Goal: Task Accomplishment & Management: Complete application form

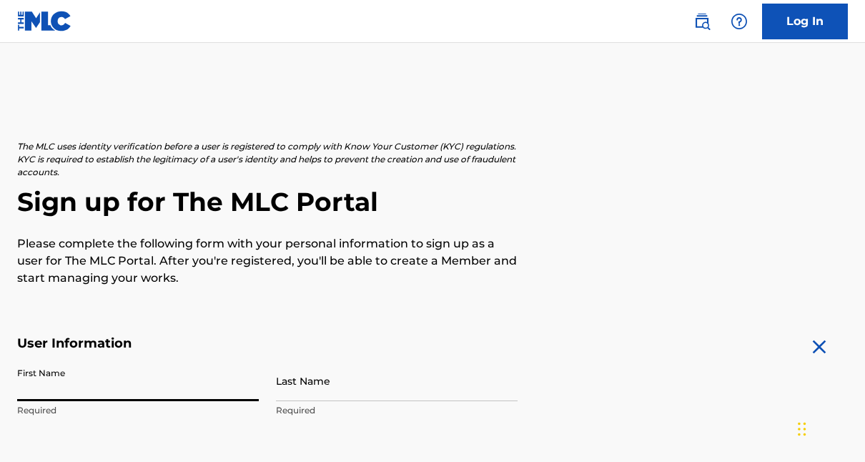
scroll to position [122, 0]
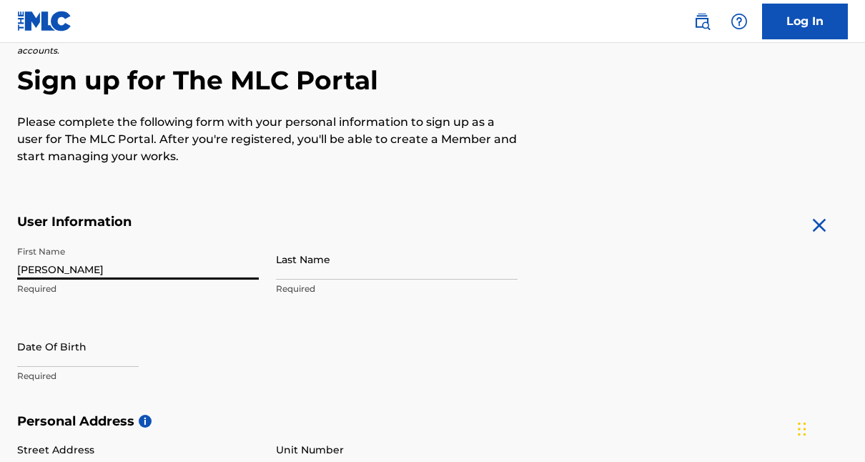
type input "[PERSON_NAME]"
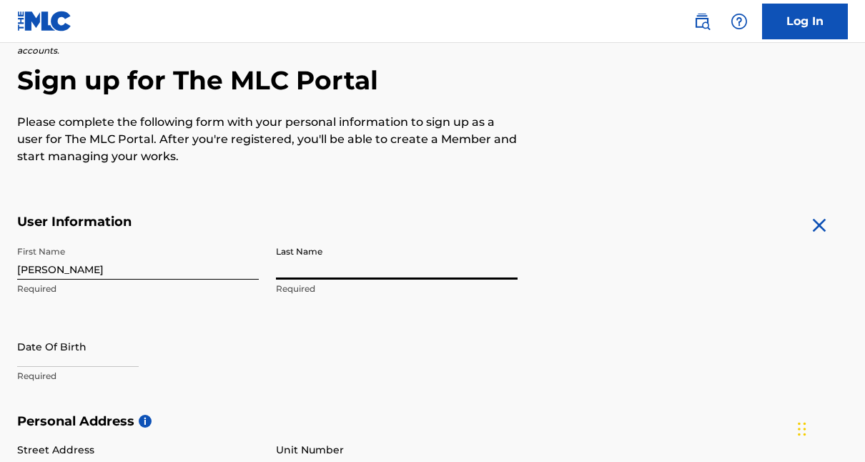
scroll to position [0, 0]
type input "[PERSON_NAME]"
select select "8"
select select "2025"
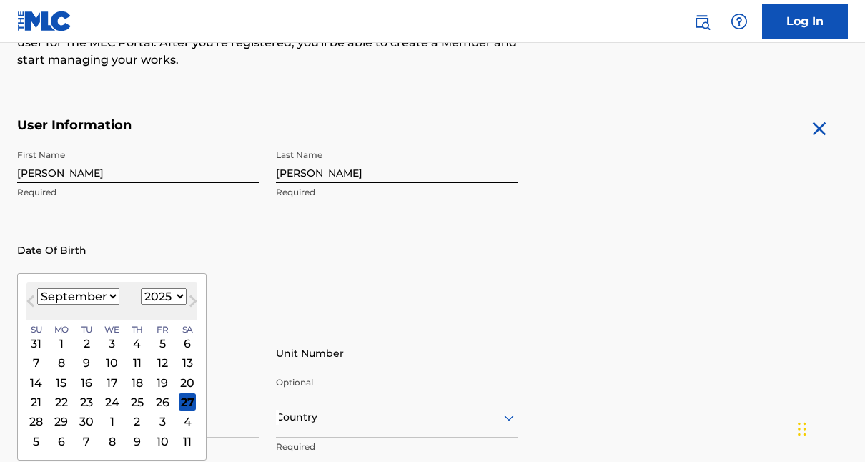
scroll to position [300, 0]
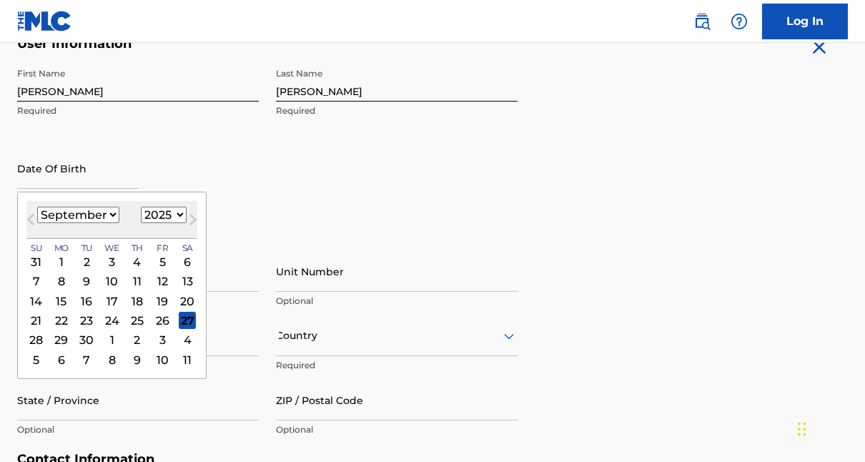
select select "2"
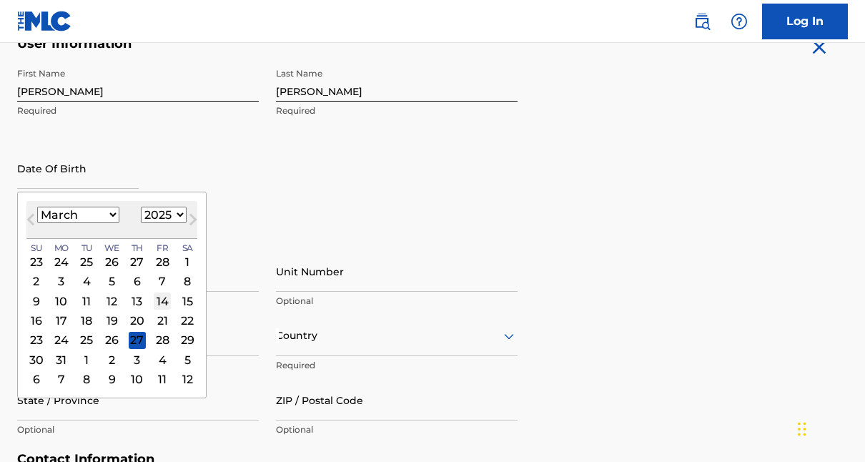
click at [154, 300] on div "14" at bounding box center [162, 301] width 17 height 17
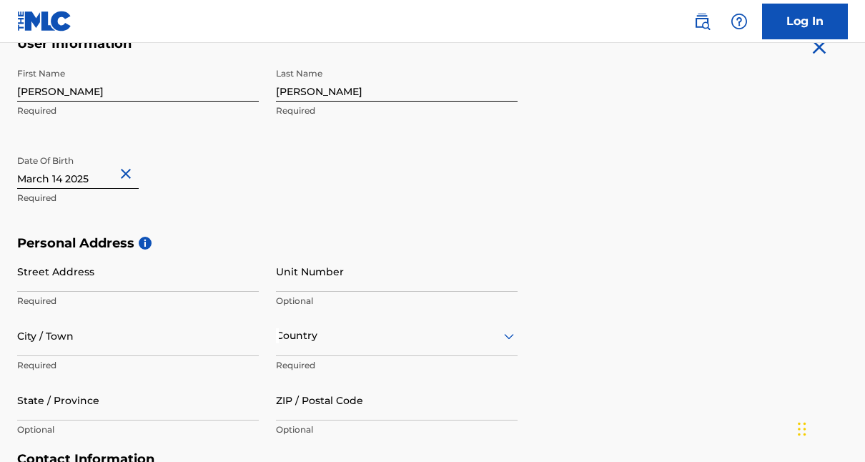
click at [113, 178] on input "text" at bounding box center [78, 168] width 122 height 41
select select "2"
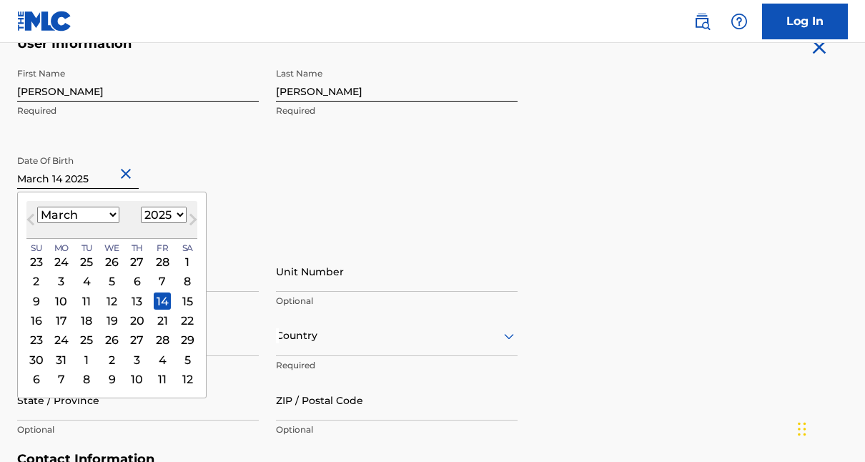
select select "2000"
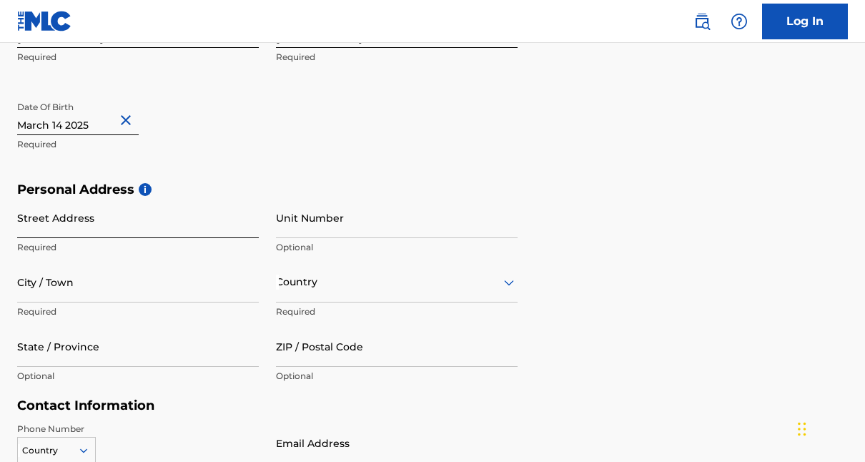
scroll to position [354, 0]
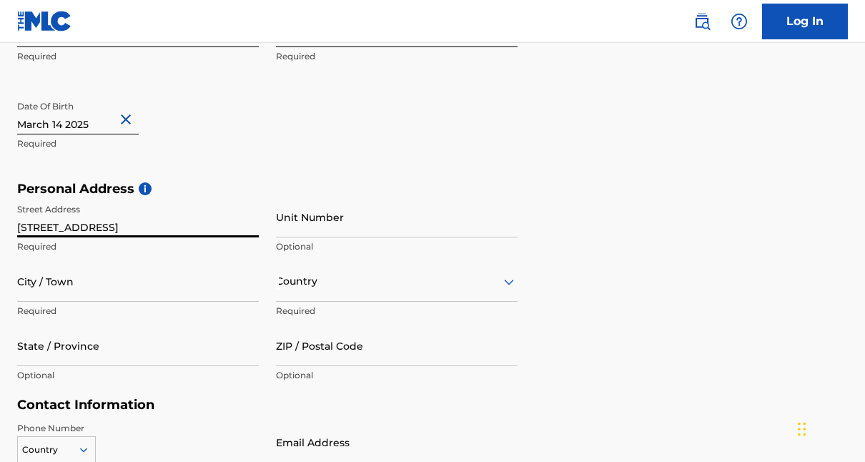
type input "[STREET_ADDRESS]"
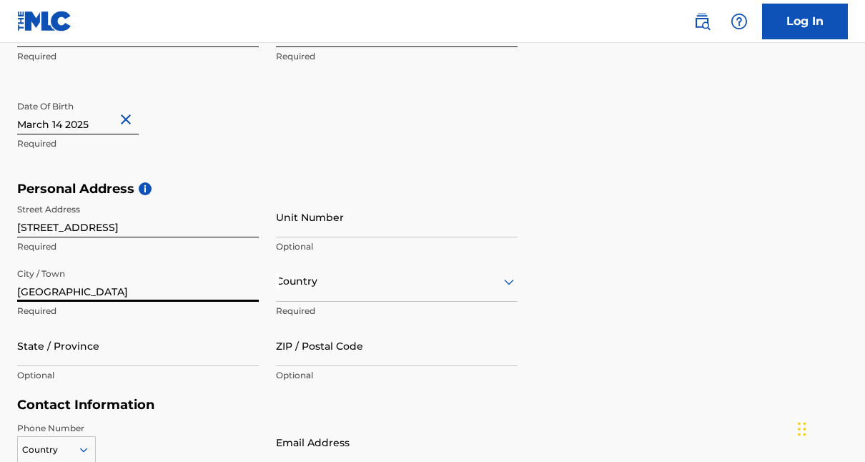
type input "[GEOGRAPHIC_DATA]"
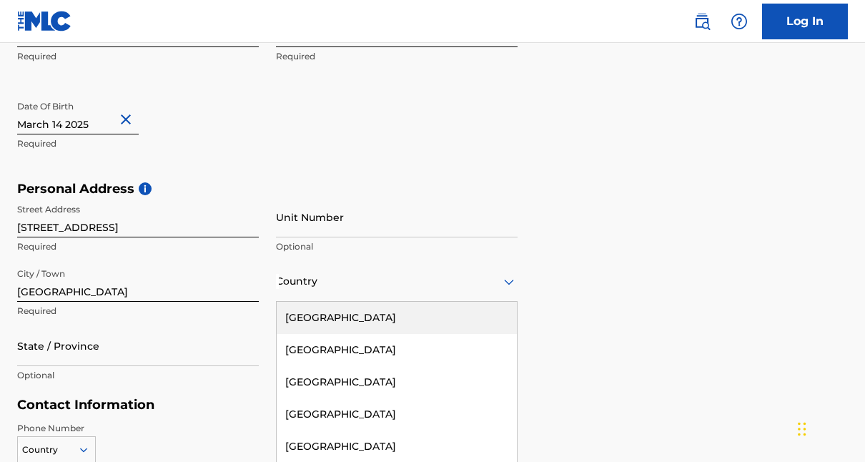
click at [288, 289] on div "United States, 1 of 223. 223 results available. Use Up and Down to choose optio…" at bounding box center [397, 281] width 242 height 41
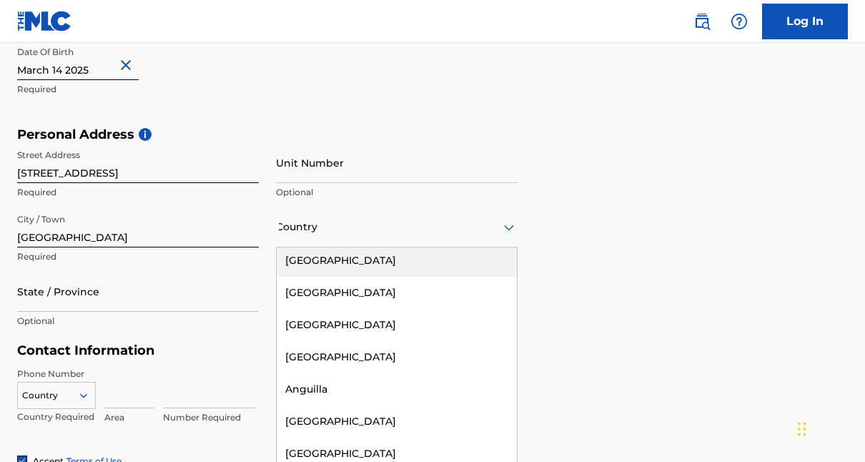
scroll to position [0, 0]
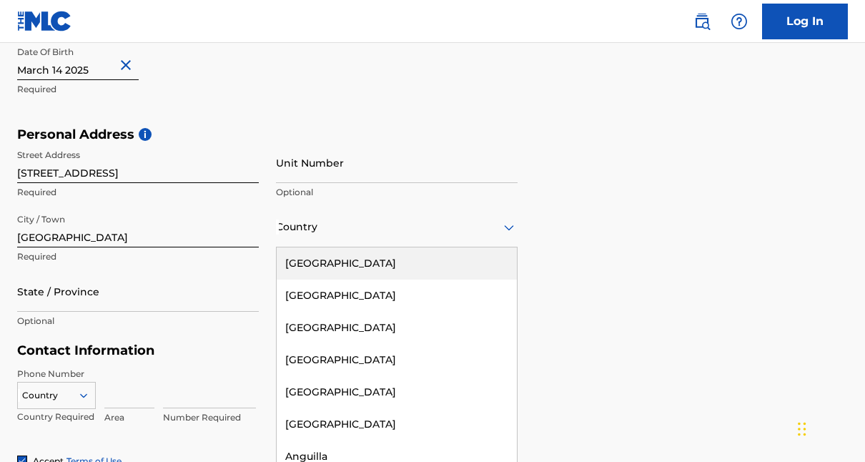
click at [316, 260] on div "[GEOGRAPHIC_DATA]" at bounding box center [397, 263] width 240 height 32
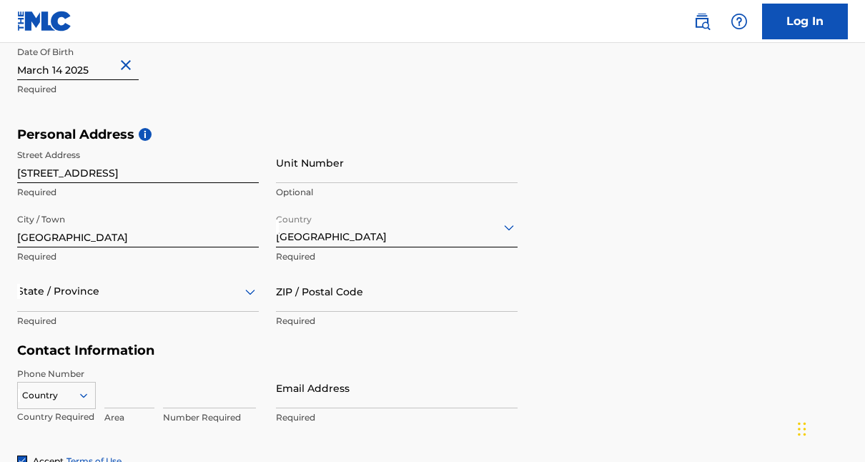
scroll to position [473, 0]
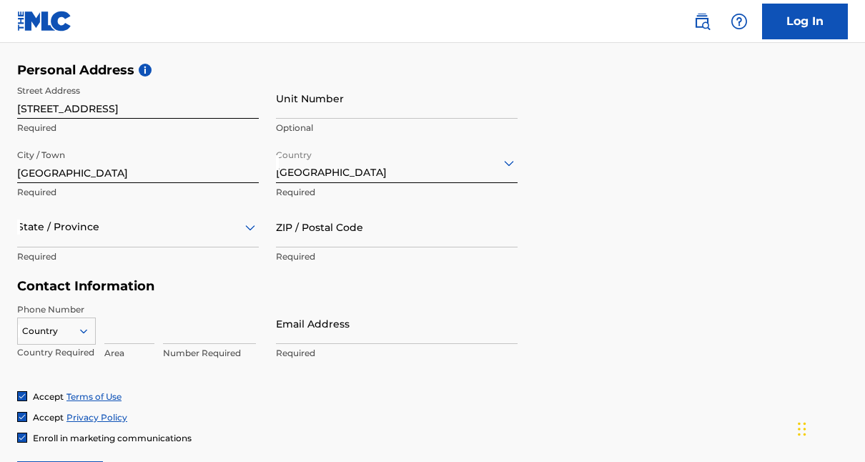
click at [113, 247] on div "State / Province" at bounding box center [138, 227] width 242 height 41
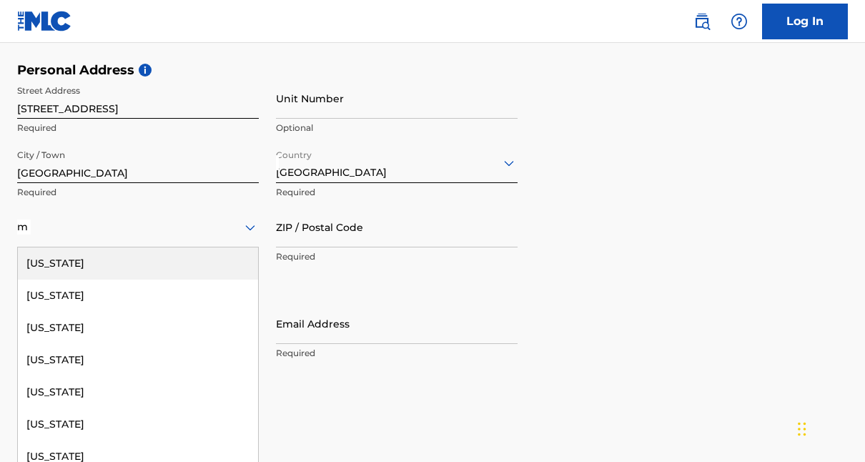
type input "mi"
click at [77, 268] on div "[US_STATE]" at bounding box center [138, 263] width 240 height 32
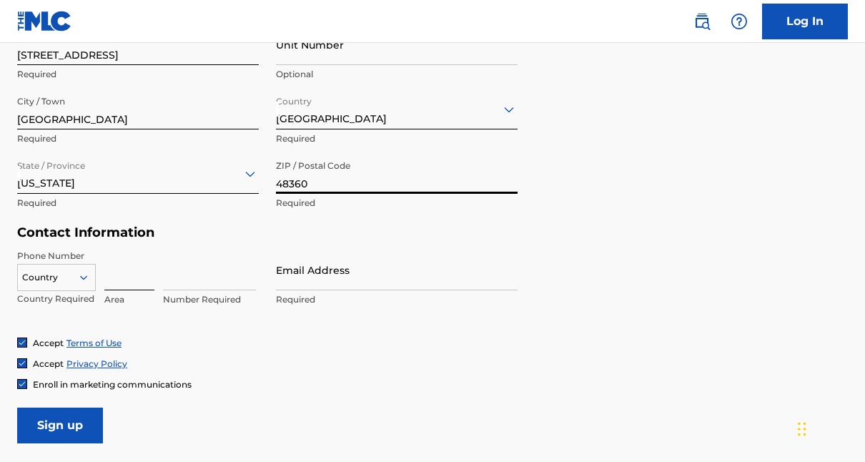
scroll to position [534, 0]
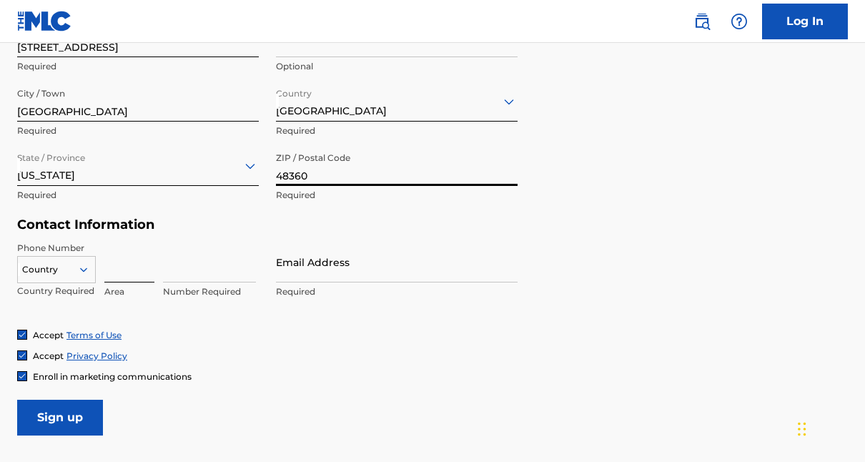
type input "48360"
click at [128, 274] on input at bounding box center [129, 262] width 50 height 41
type input "2"
type input "1"
click at [84, 272] on div "Country" at bounding box center [56, 266] width 79 height 21
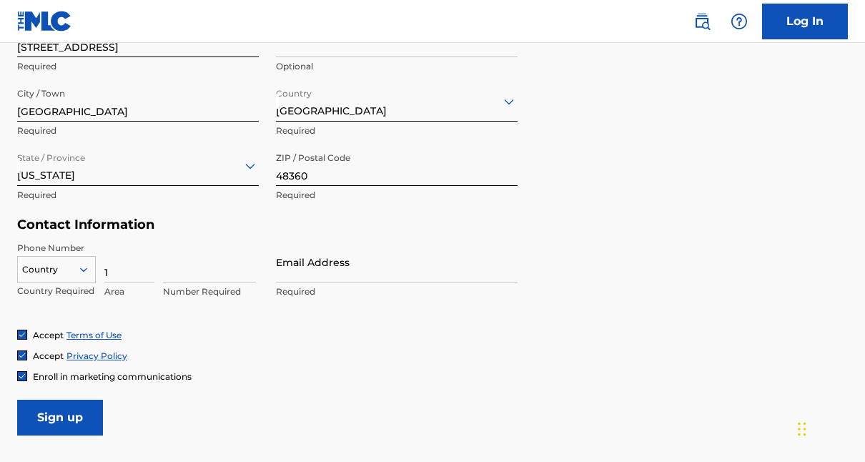
scroll to position [564, 0]
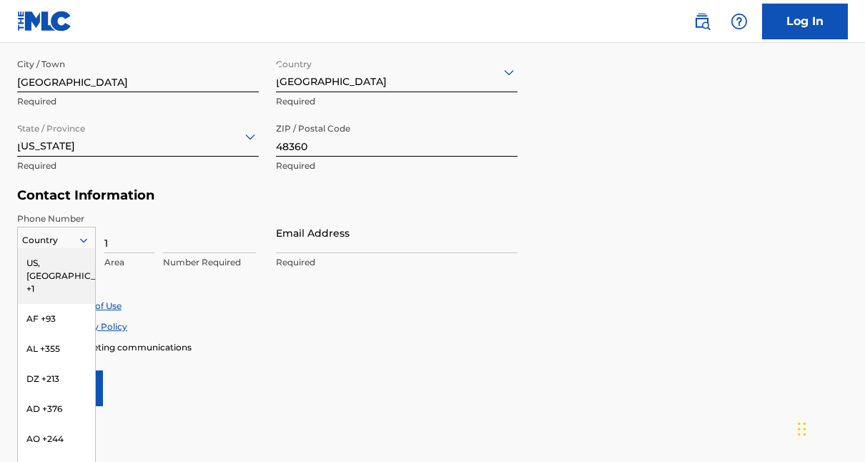
click at [57, 267] on div "US, [GEOGRAPHIC_DATA] +1" at bounding box center [56, 276] width 77 height 56
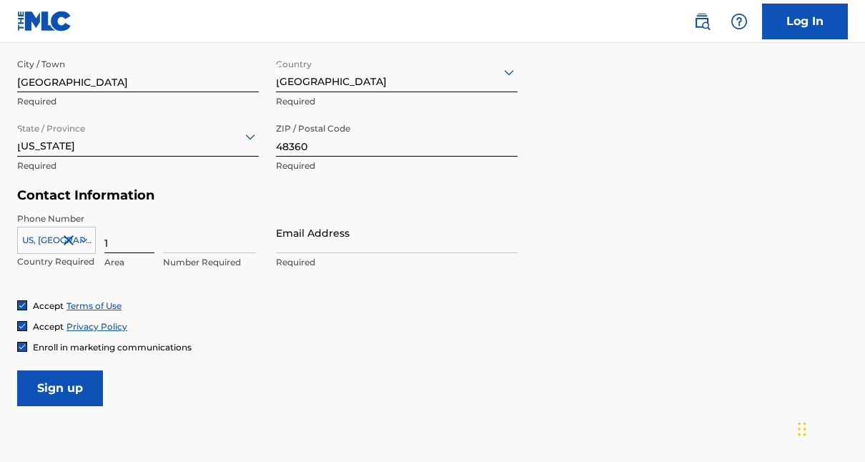
click at [114, 242] on input "1" at bounding box center [129, 232] width 50 height 41
type input "248"
type input "8921906"
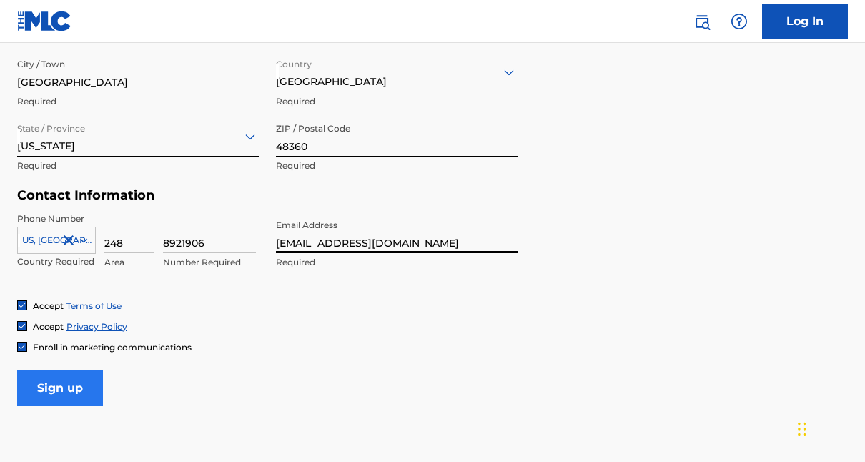
type input "[EMAIL_ADDRESS][DOMAIN_NAME]"
click at [46, 382] on input "Sign up" at bounding box center [60, 389] width 86 height 36
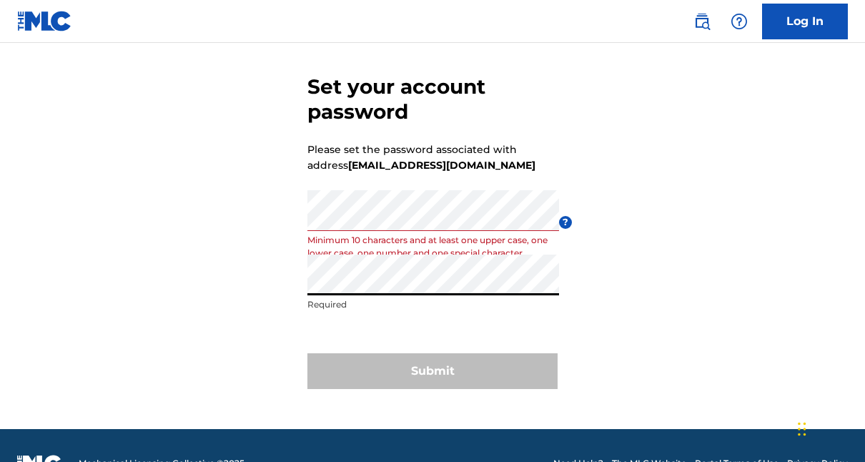
scroll to position [54, 0]
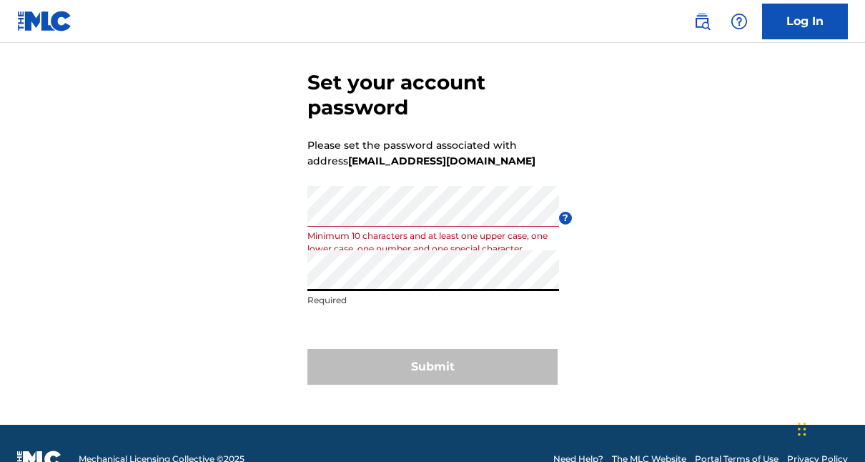
click at [288, 277] on div "Set your account password Please set the password associated with address [EMAI…" at bounding box center [432, 224] width 865 height 401
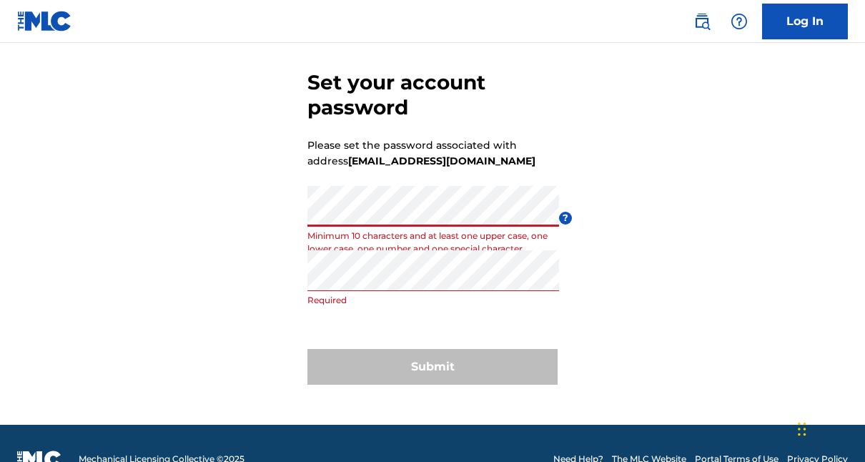
click at [264, 215] on div "Set your account password Please set the password associated with address [EMAI…" at bounding box center [432, 224] width 865 height 401
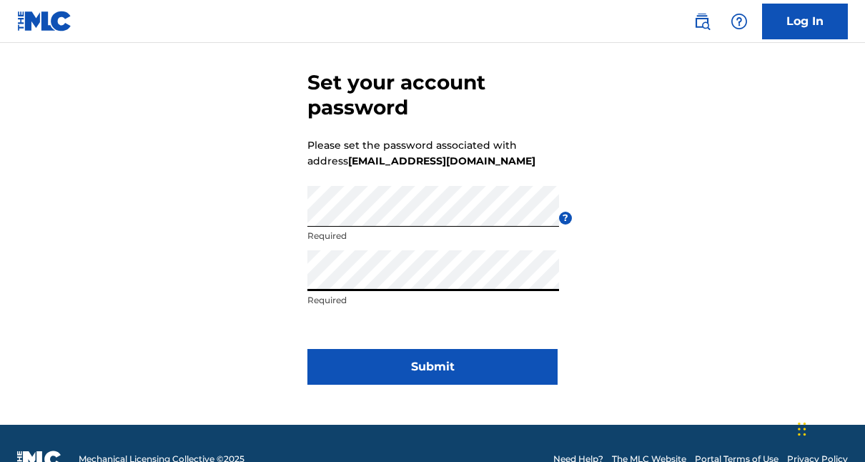
click at [433, 367] on button "Submit" at bounding box center [433, 367] width 250 height 36
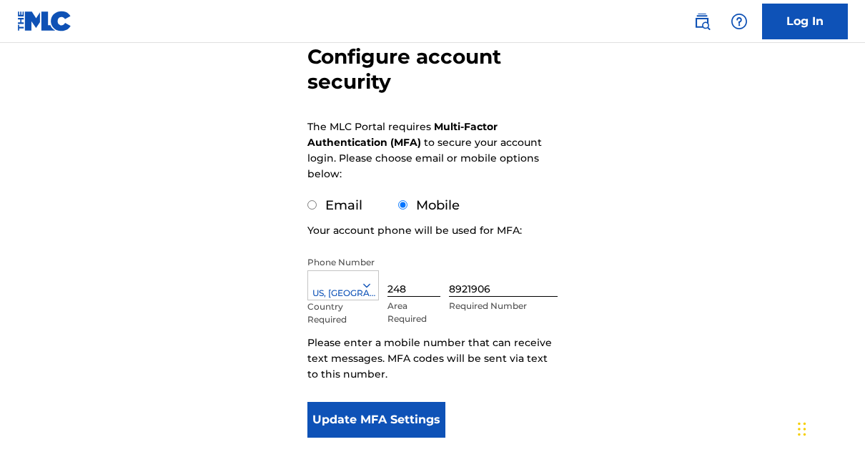
scroll to position [171, 0]
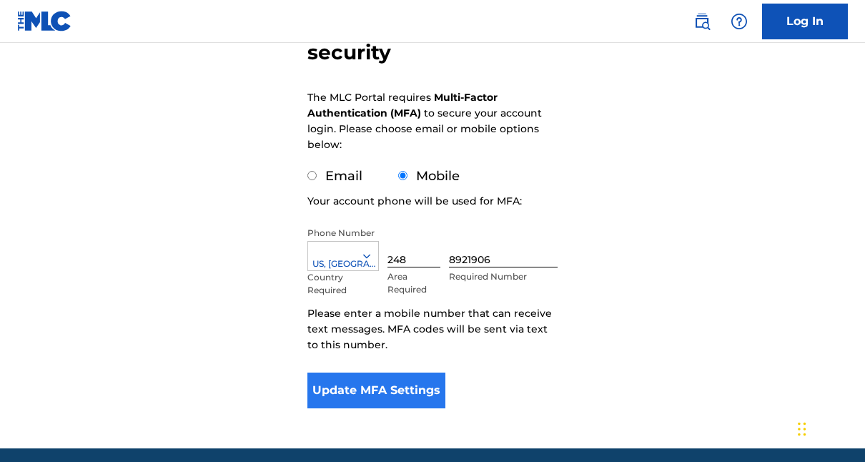
click at [388, 390] on button "Update MFA Settings" at bounding box center [377, 391] width 138 height 36
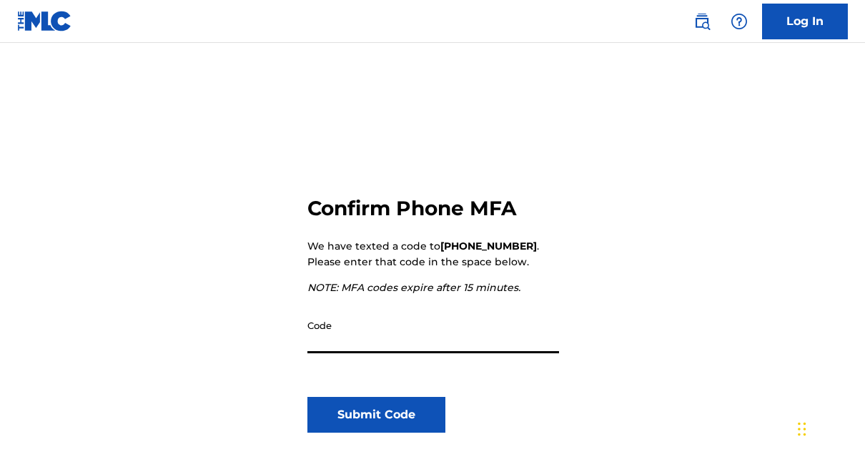
scroll to position [72, 0]
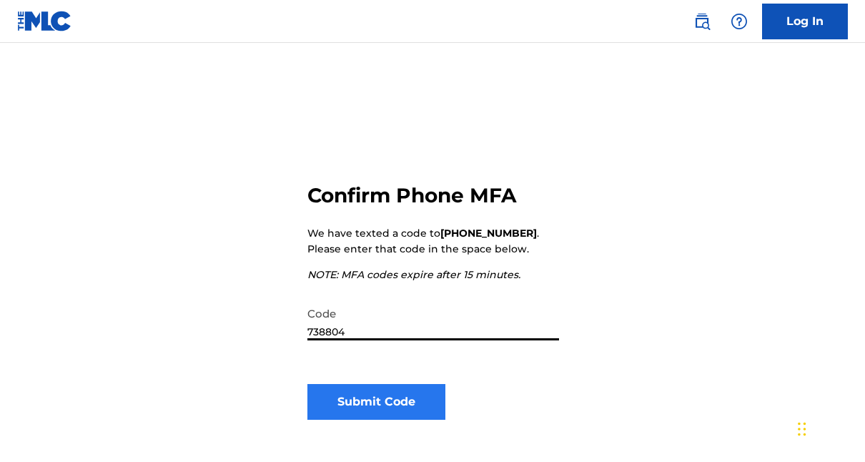
type input "738804"
click at [371, 402] on button "Submit Code" at bounding box center [377, 402] width 138 height 36
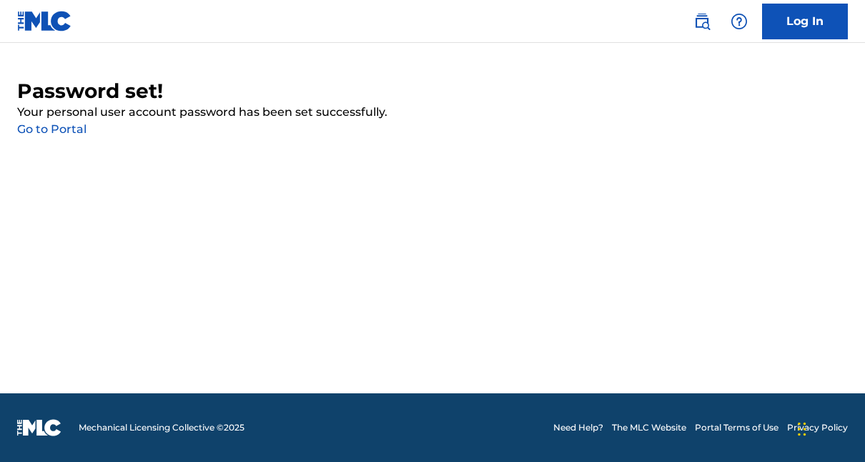
click at [61, 127] on link "Go to Portal" at bounding box center [51, 129] width 69 height 14
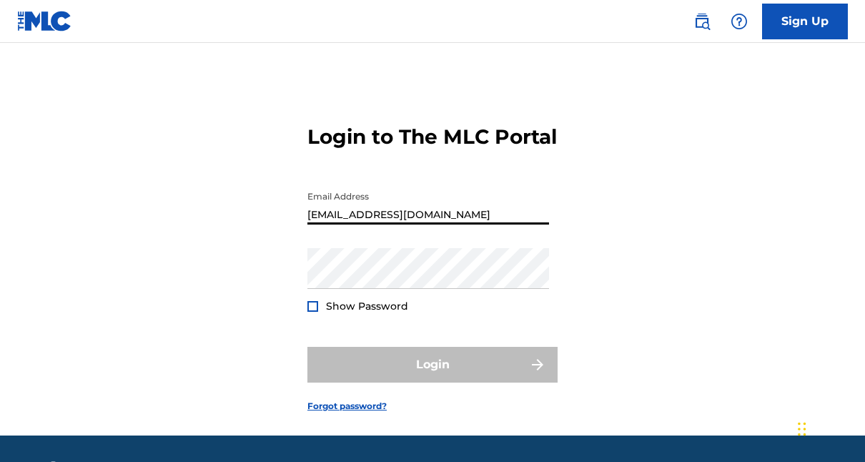
type input "[EMAIL_ADDRESS][DOMAIN_NAME]"
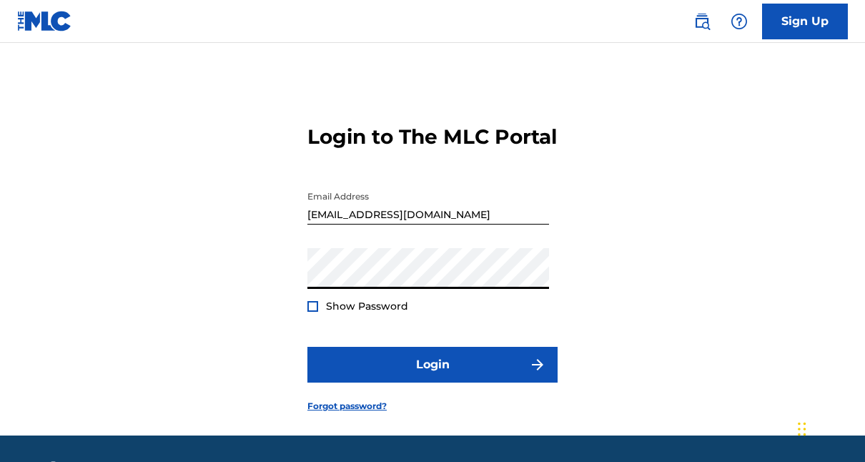
click at [433, 383] on button "Login" at bounding box center [433, 365] width 250 height 36
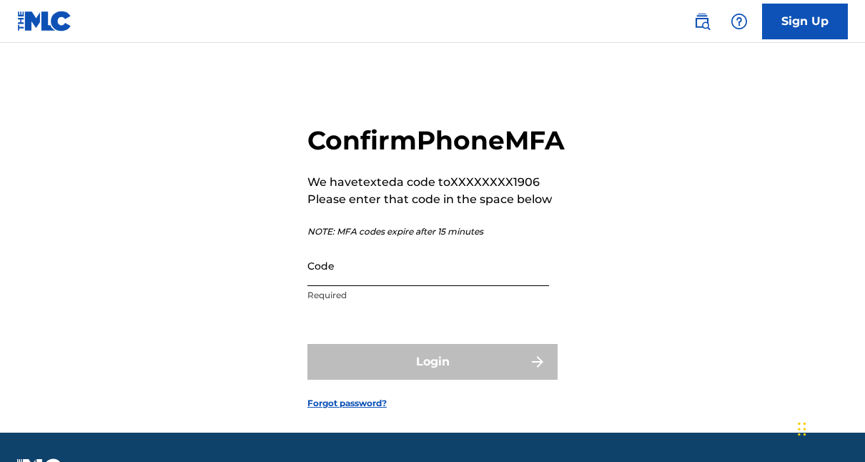
click at [337, 286] on input "Code" at bounding box center [429, 265] width 242 height 41
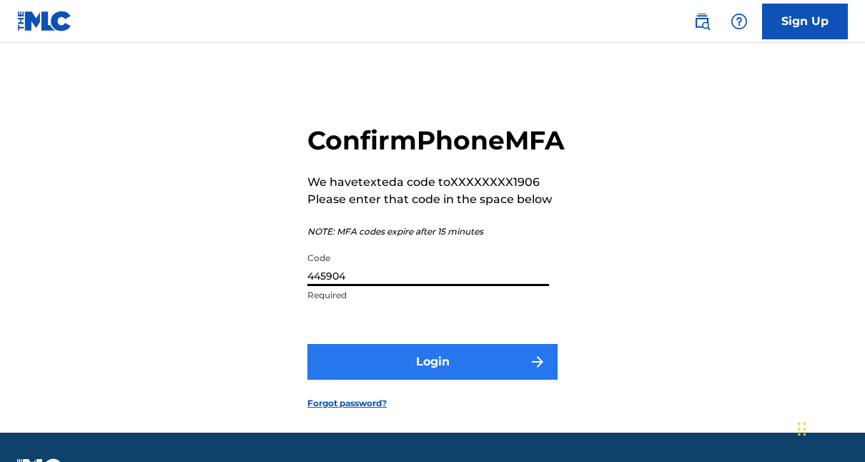
type input "445904"
click at [375, 380] on button "Login" at bounding box center [433, 362] width 250 height 36
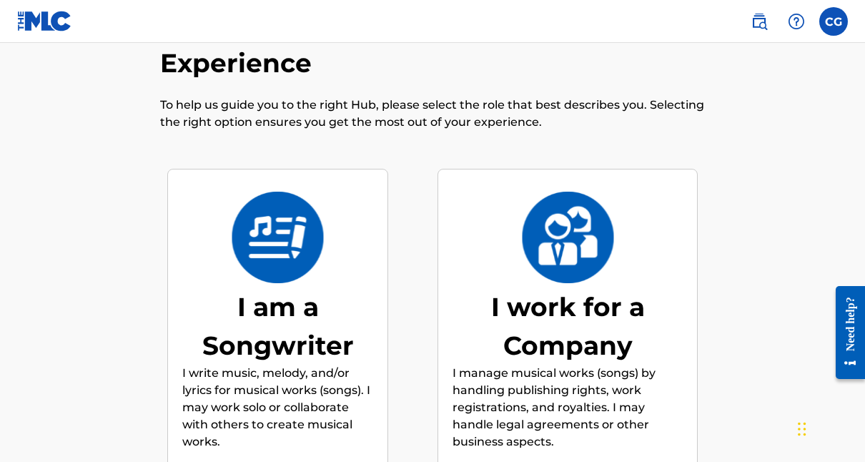
click at [273, 302] on div "I am a Songwriter" at bounding box center [277, 326] width 191 height 77
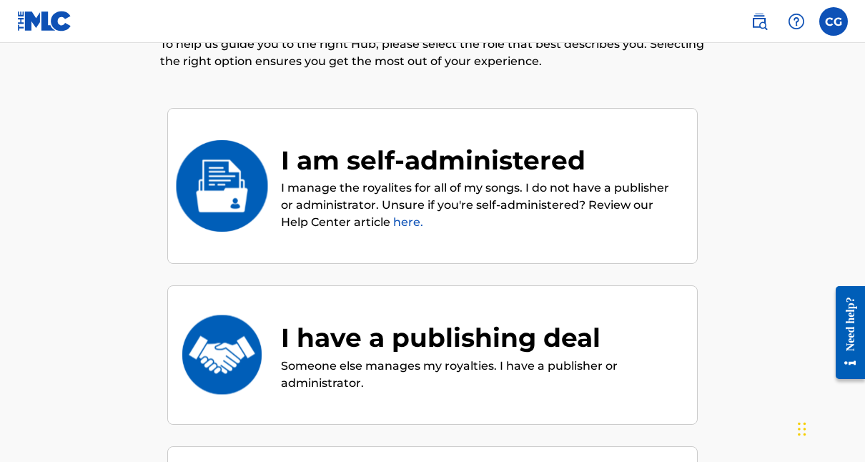
scroll to position [133, 0]
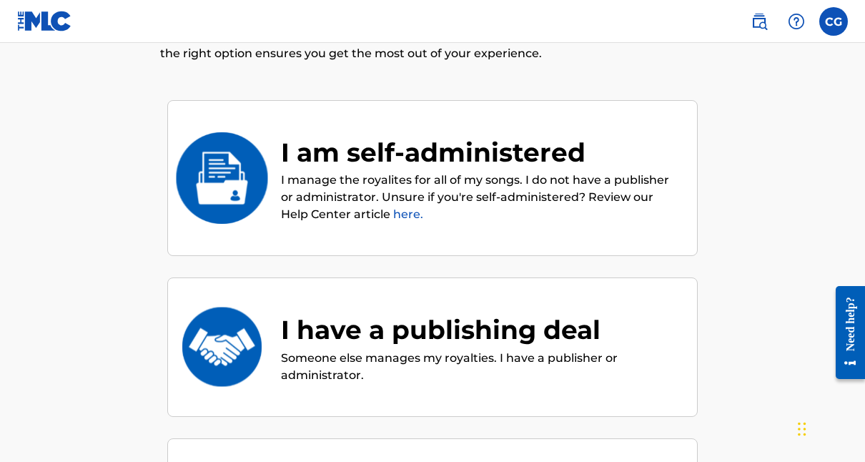
click at [424, 197] on p "I manage the royalites for all of my songs. I do not have a publisher or admini…" at bounding box center [482, 198] width 402 height 52
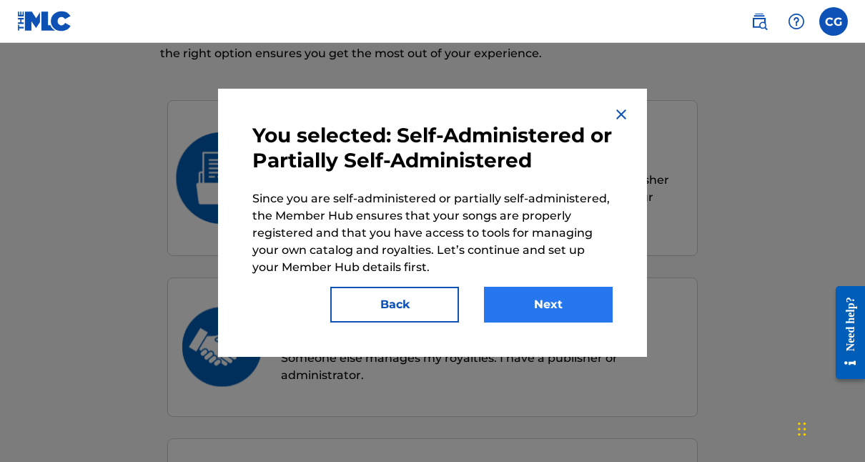
click at [541, 303] on button "Next" at bounding box center [548, 305] width 129 height 36
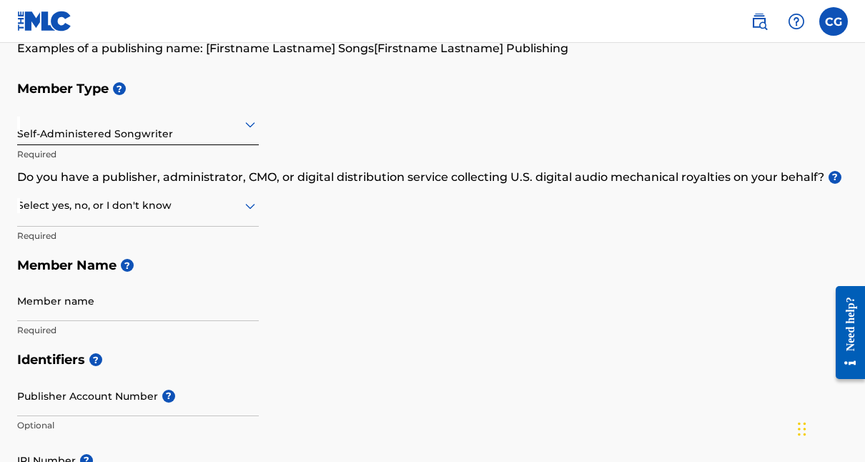
scroll to position [140, 0]
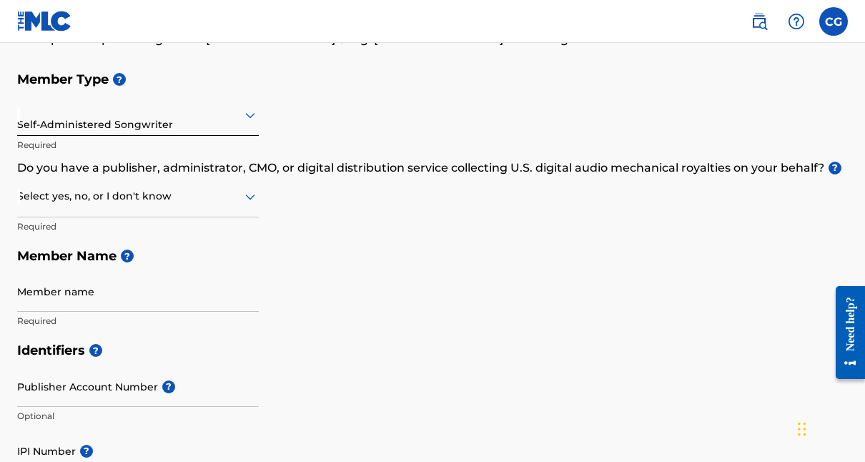
click at [252, 200] on icon at bounding box center [250, 196] width 17 height 17
click at [142, 267] on div "No" at bounding box center [138, 266] width 240 height 32
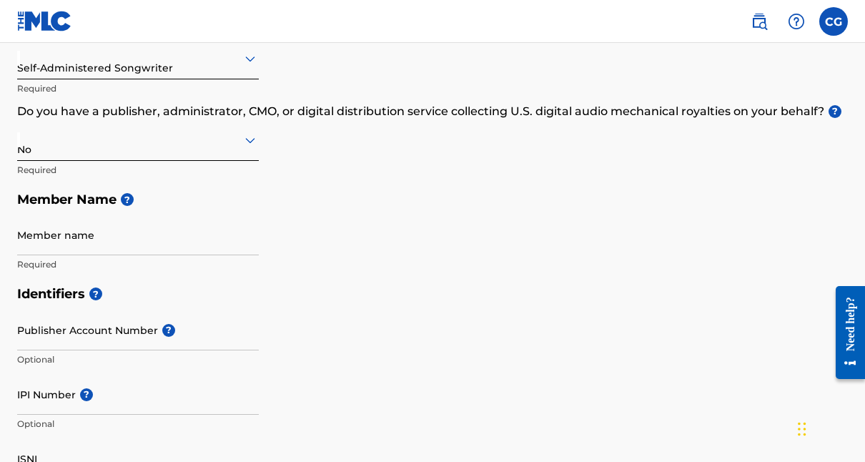
scroll to position [202, 0]
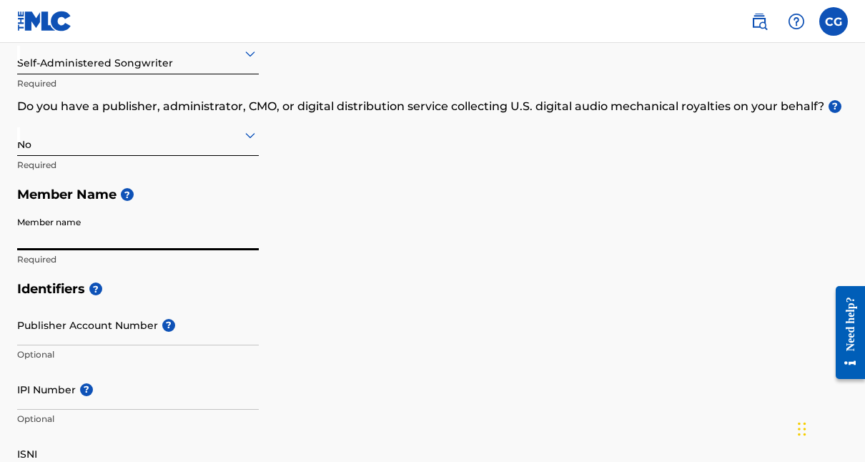
type input "C"
type input "[PERSON_NAME]"
click at [338, 283] on h5 "Identifiers ?" at bounding box center [432, 289] width 831 height 31
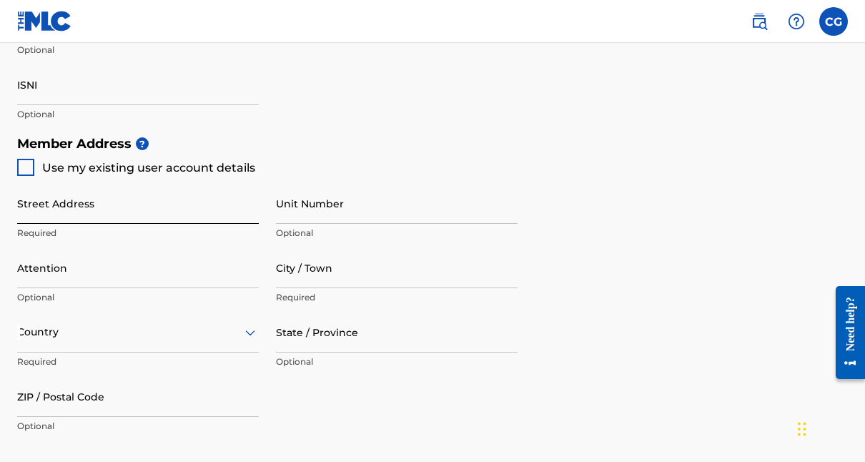
scroll to position [586, 0]
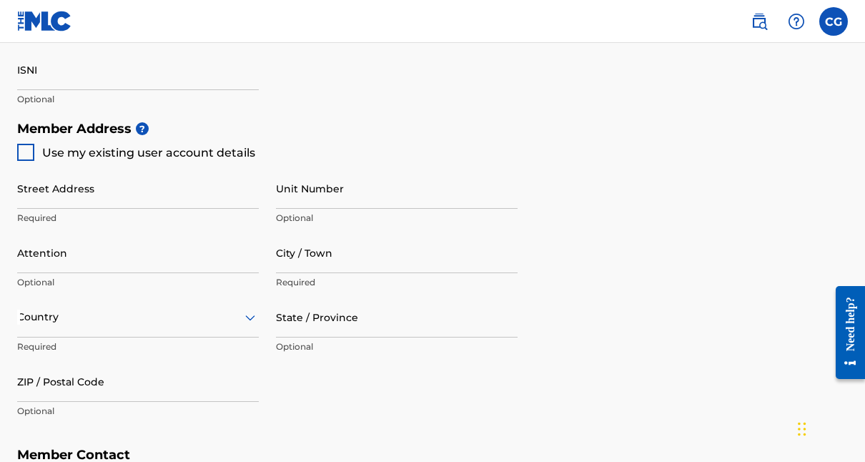
click at [24, 154] on div at bounding box center [25, 152] width 17 height 17
type input "[STREET_ADDRESS]"
type input "[GEOGRAPHIC_DATA]"
type input "48360"
type input "248"
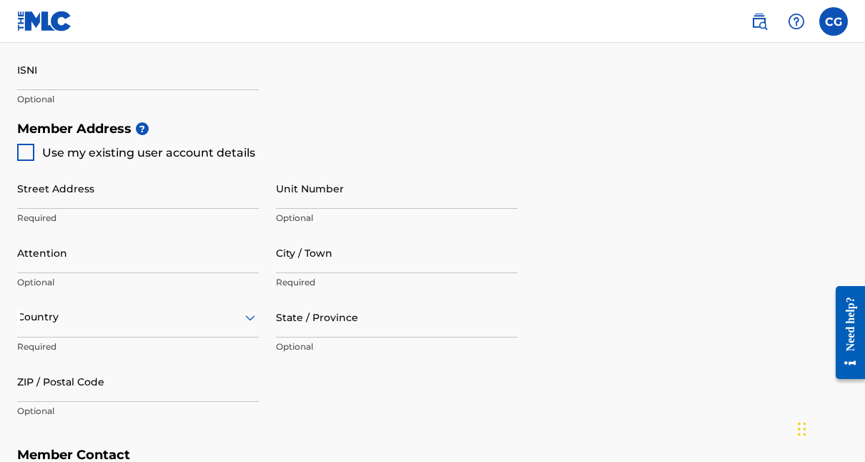
type input "8921906"
type input "[EMAIL_ADDRESS][DOMAIN_NAME]"
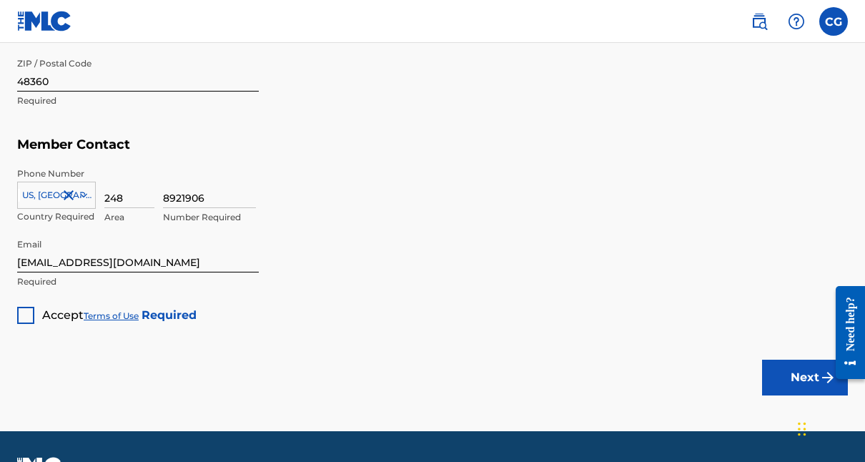
scroll to position [905, 0]
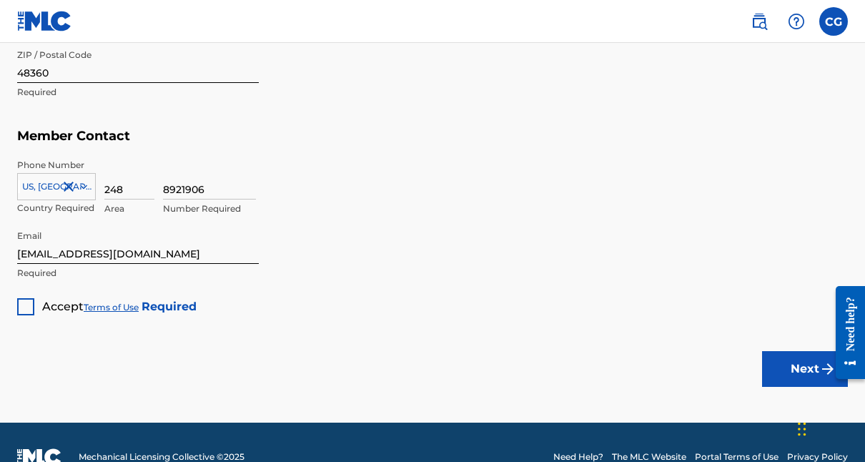
click at [31, 304] on div at bounding box center [25, 306] width 17 height 17
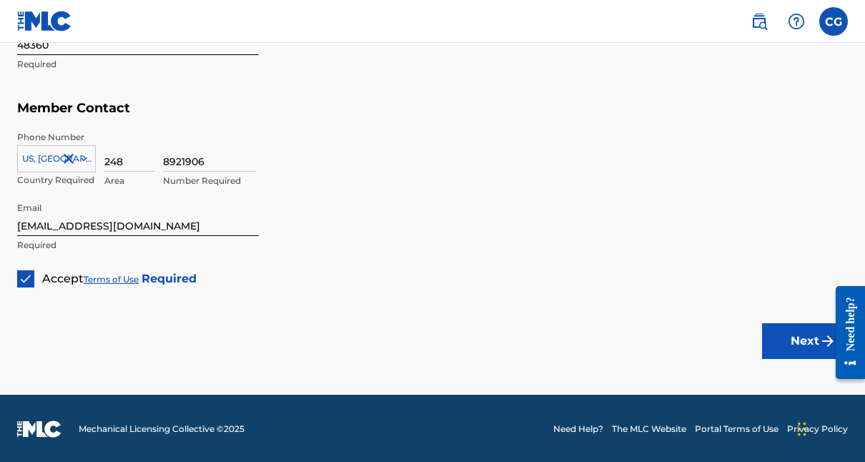
scroll to position [932, 0]
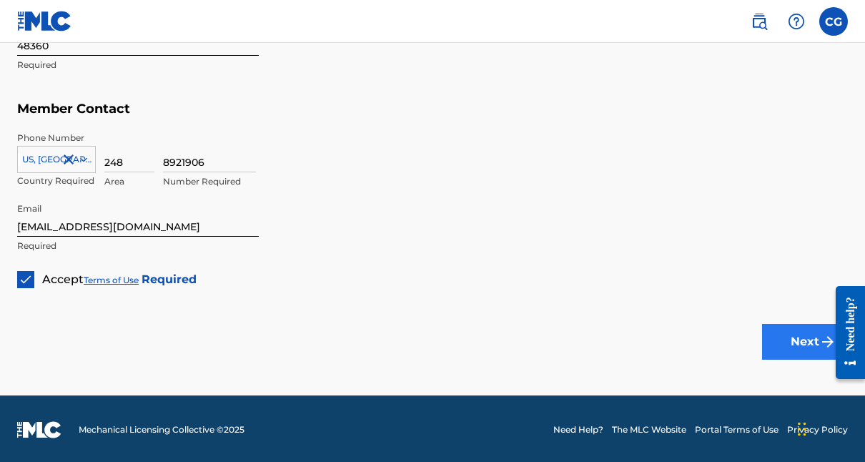
click at [786, 350] on button "Next" at bounding box center [805, 342] width 86 height 36
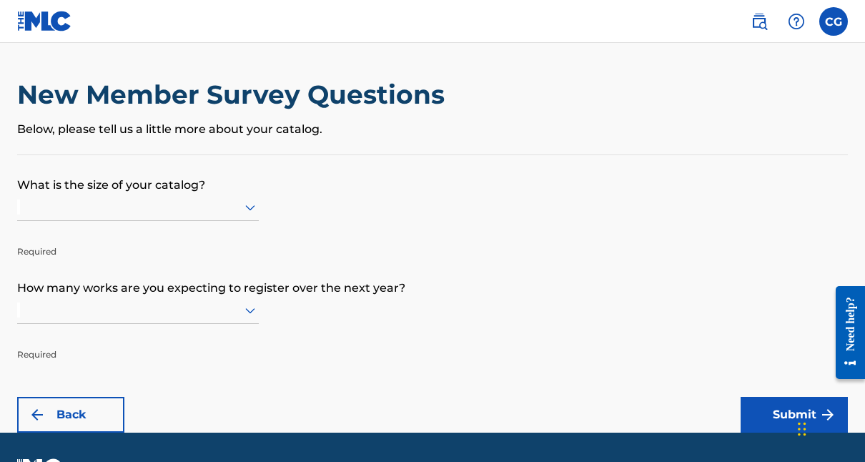
click at [238, 212] on div at bounding box center [138, 207] width 242 height 18
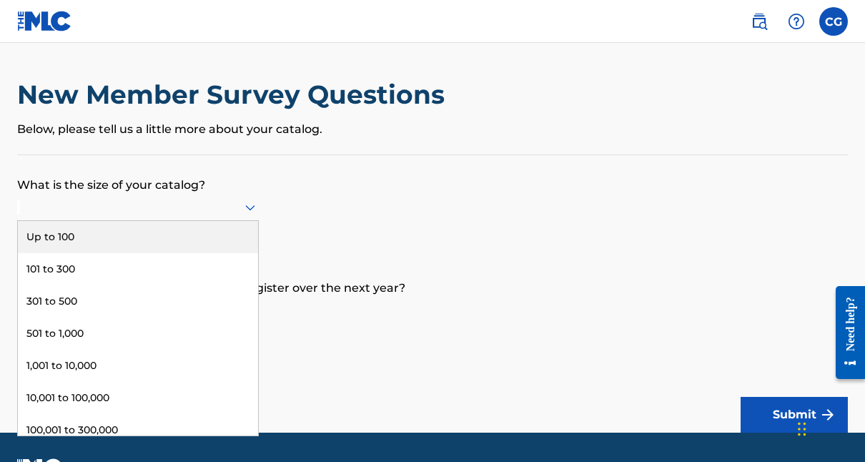
click at [202, 243] on div "Up to 100" at bounding box center [138, 237] width 240 height 32
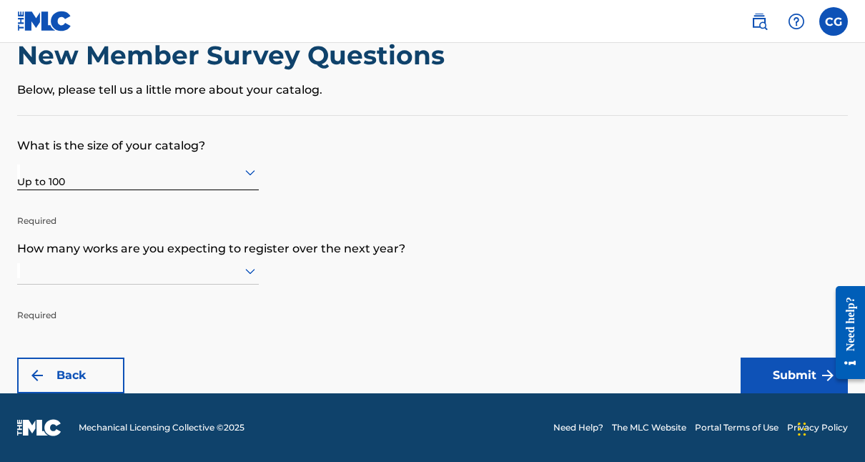
scroll to position [39, 0]
click at [247, 280] on icon at bounding box center [250, 271] width 17 height 17
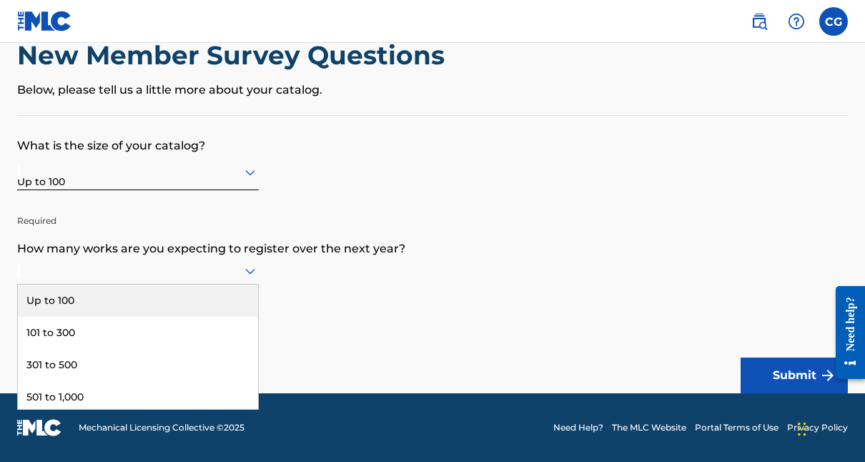
click at [190, 309] on div "Up to 100" at bounding box center [138, 301] width 240 height 32
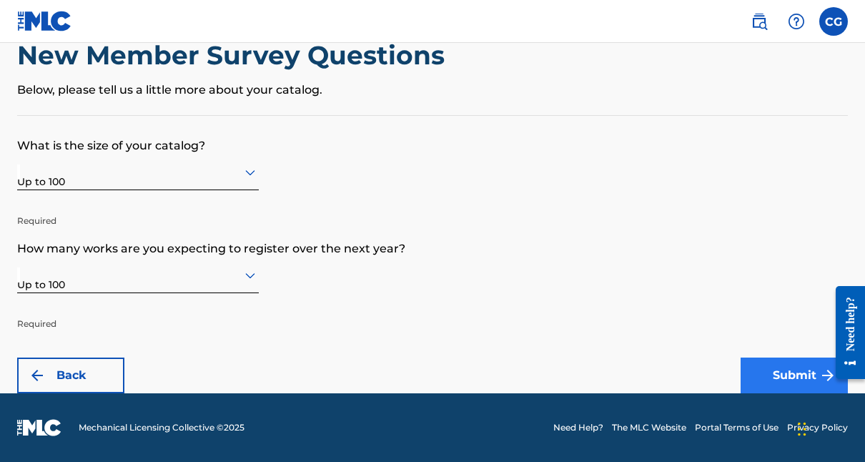
click at [793, 379] on button "Submit" at bounding box center [794, 376] width 107 height 36
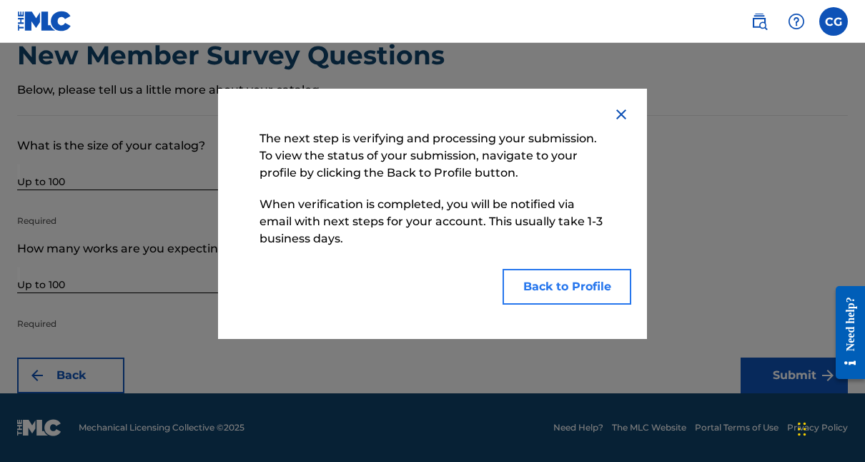
click at [572, 293] on button "Back to Profile" at bounding box center [567, 287] width 129 height 36
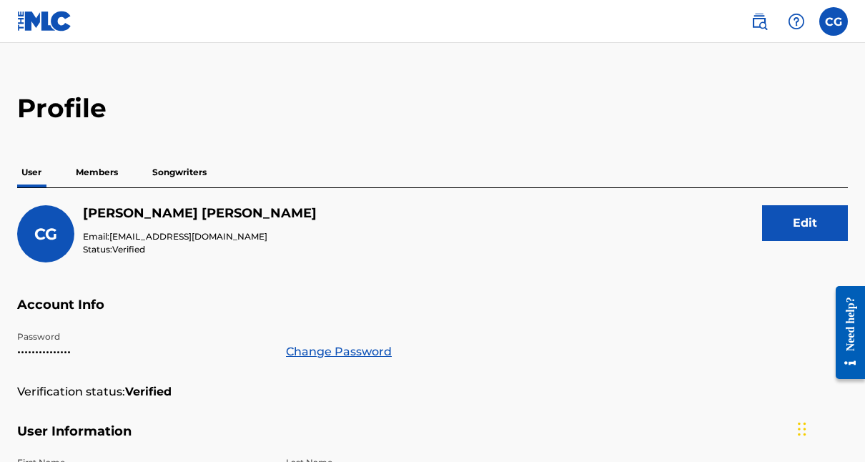
scroll to position [10, 0]
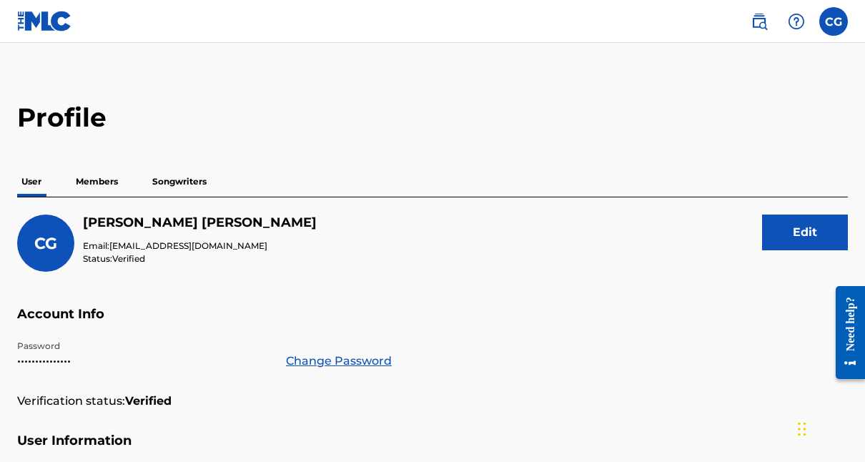
click at [101, 184] on p "Members" at bounding box center [97, 182] width 51 height 30
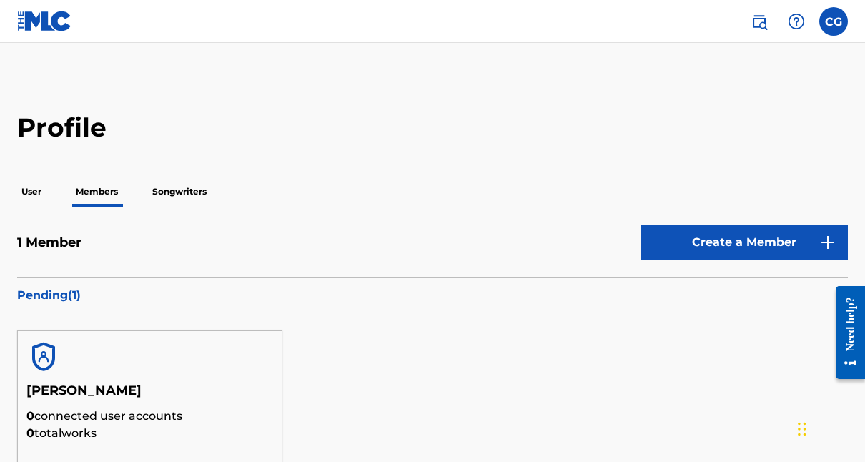
click at [180, 190] on p "Songwriters" at bounding box center [179, 192] width 63 height 30
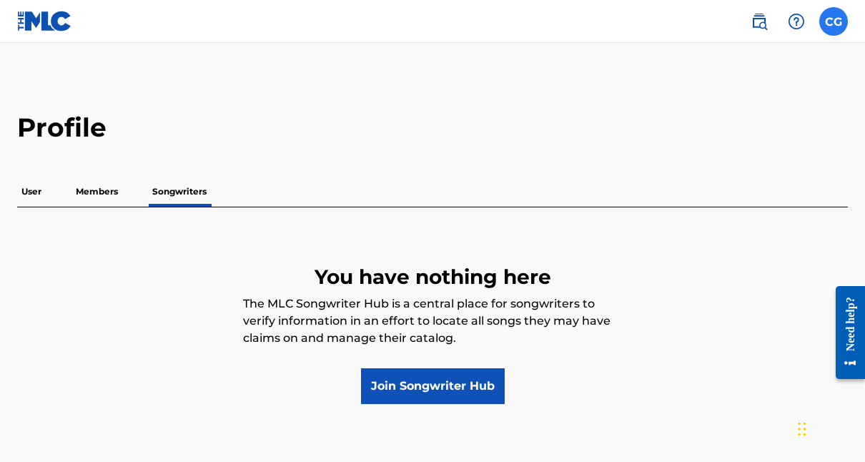
click at [838, 24] on label at bounding box center [834, 21] width 29 height 29
click at [834, 21] on input "[PERSON_NAME] [EMAIL_ADDRESS][DOMAIN_NAME] Notification Preferences Profile Log…" at bounding box center [834, 21] width 0 height 0
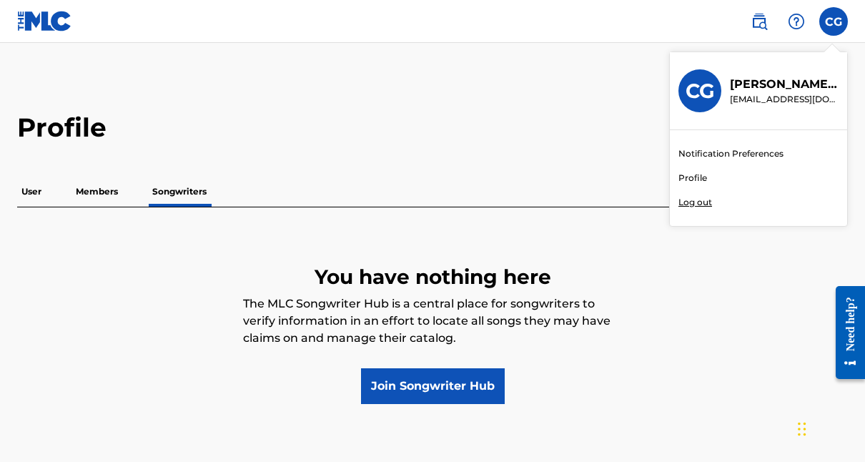
click at [615, 97] on main "Profile User Members Songwriters You have nothing here The MLC Songwriter Hub i…" at bounding box center [432, 255] width 865 height 424
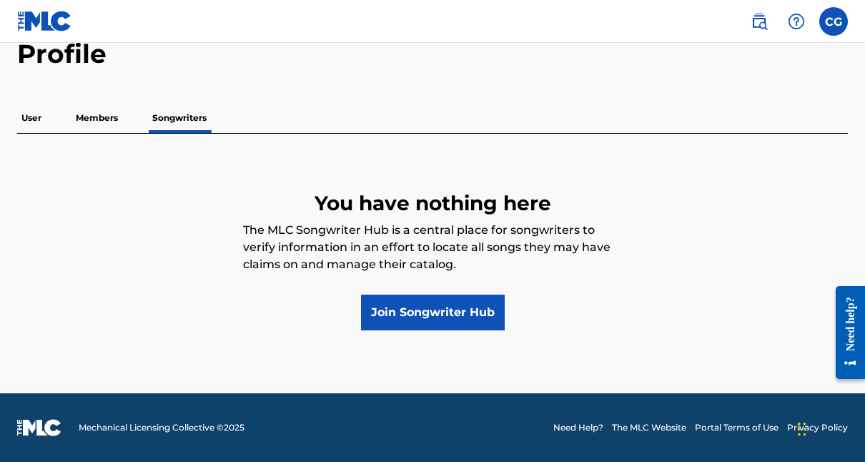
scroll to position [74, 0]
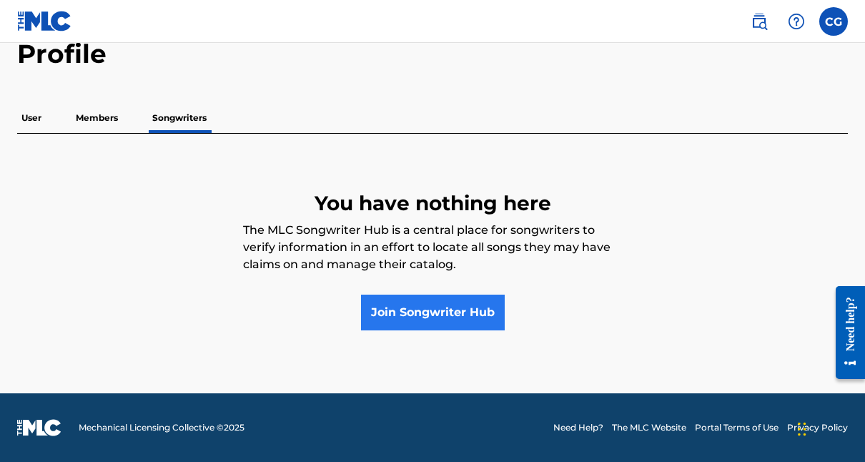
click at [437, 318] on link "Join Songwriter Hub" at bounding box center [433, 313] width 144 height 36
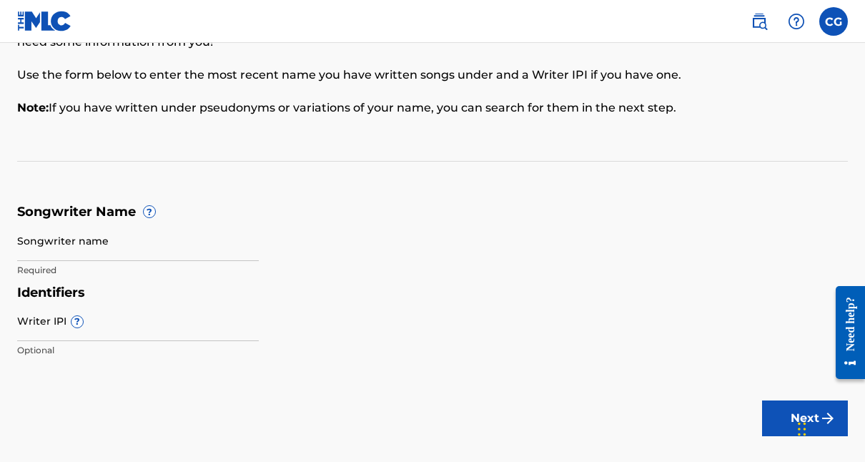
scroll to position [109, 0]
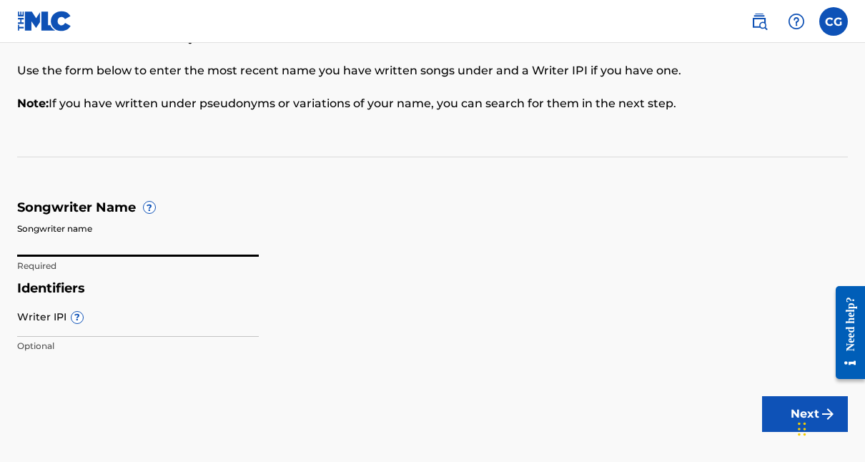
click at [106, 247] on input "Songwriter name" at bounding box center [138, 236] width 242 height 41
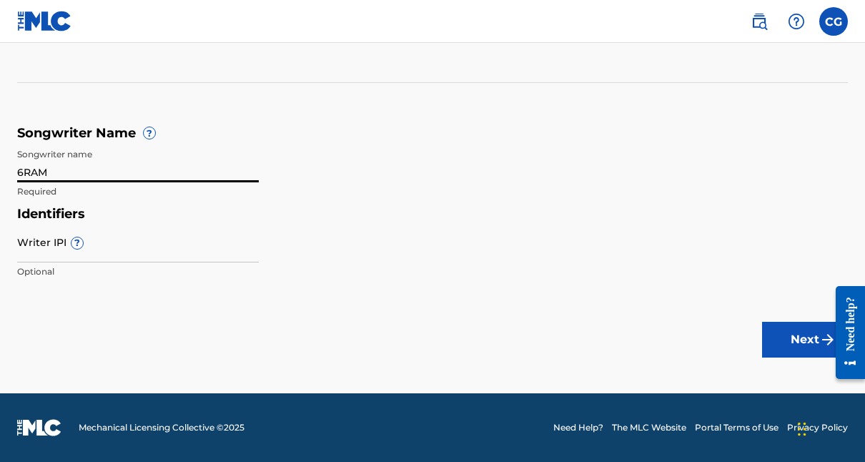
scroll to position [182, 0]
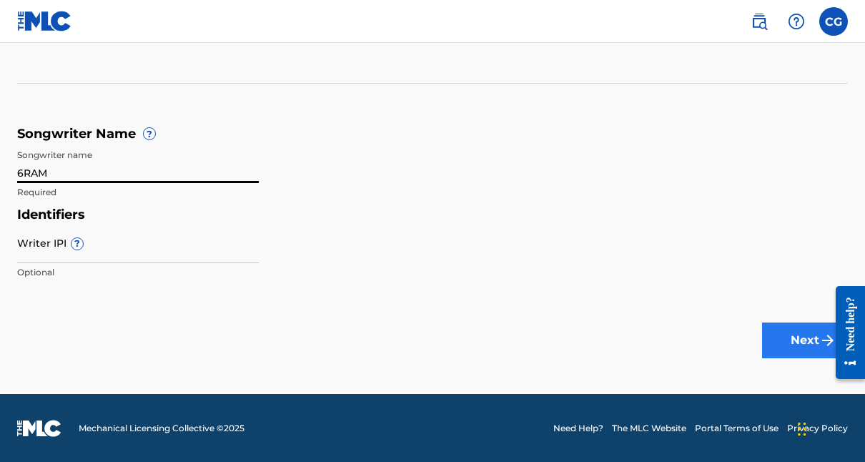
type input "6RAM"
click at [783, 338] on button "Next" at bounding box center [805, 341] width 86 height 36
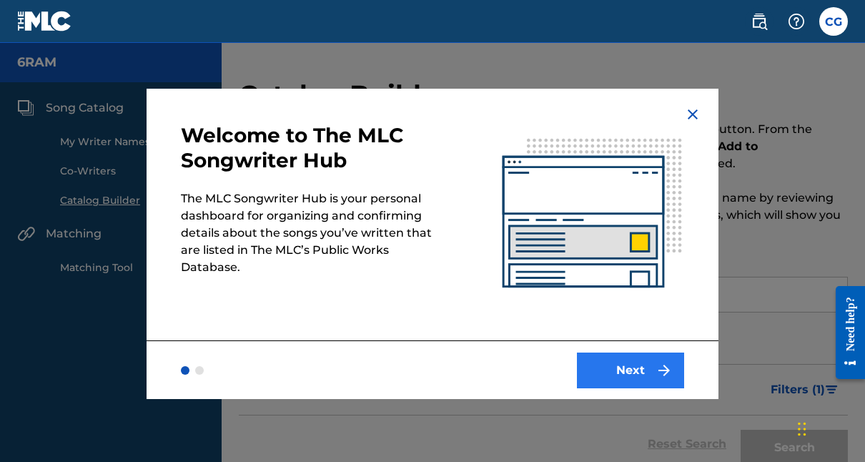
click at [622, 366] on button "Next" at bounding box center [630, 371] width 107 height 36
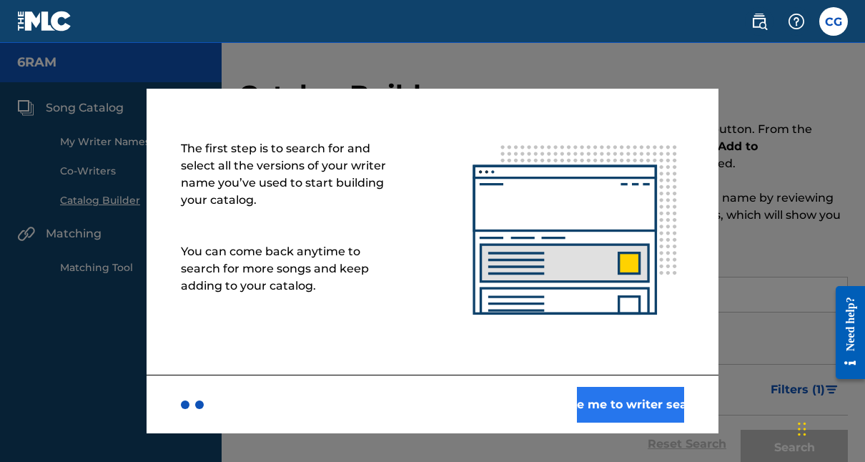
click at [617, 402] on button "Take me to writer search" at bounding box center [630, 405] width 107 height 36
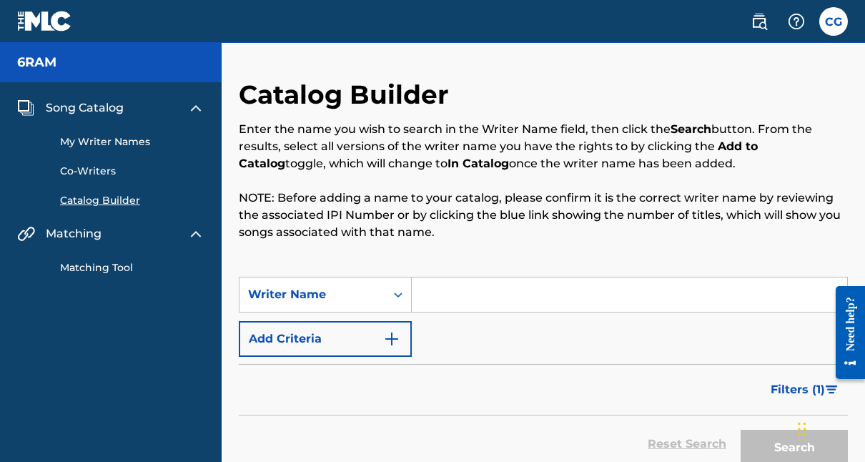
click at [503, 298] on input "Search Form" at bounding box center [630, 295] width 436 height 34
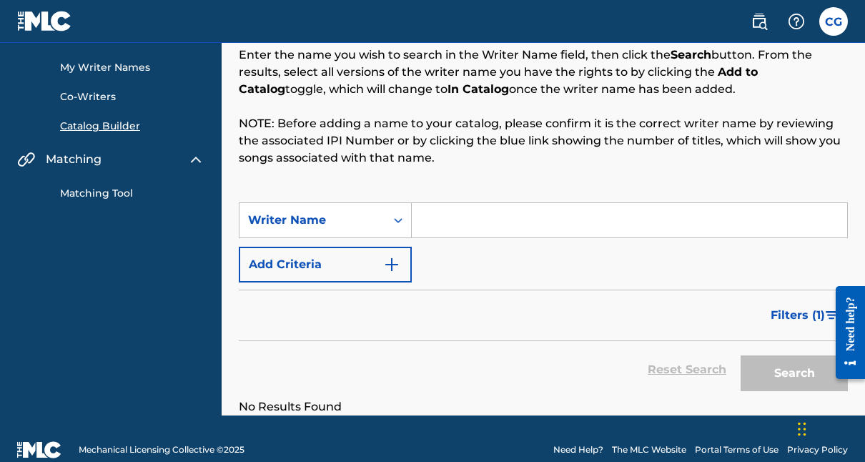
scroll to position [64, 0]
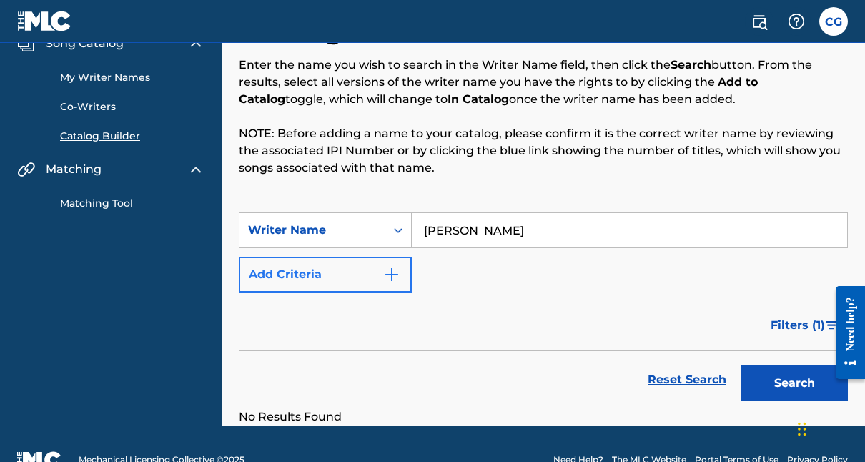
type input "[PERSON_NAME]"
click at [392, 279] on img "Search Form" at bounding box center [391, 274] width 17 height 17
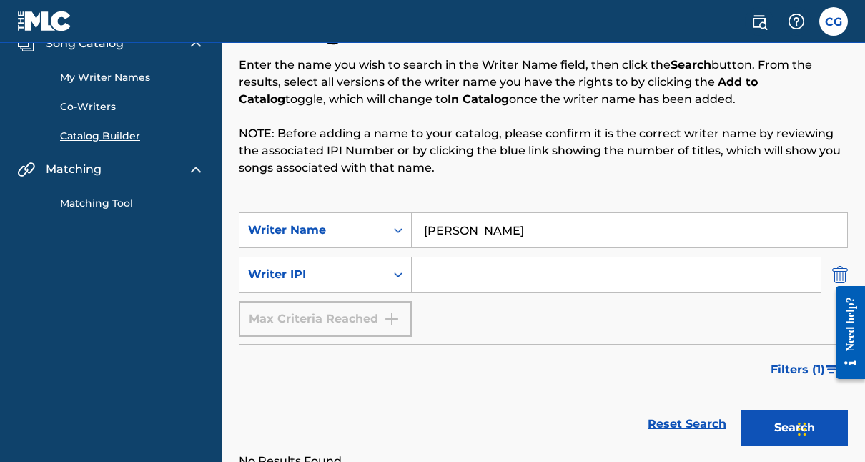
click at [840, 268] on img "Search Form" at bounding box center [841, 275] width 16 height 36
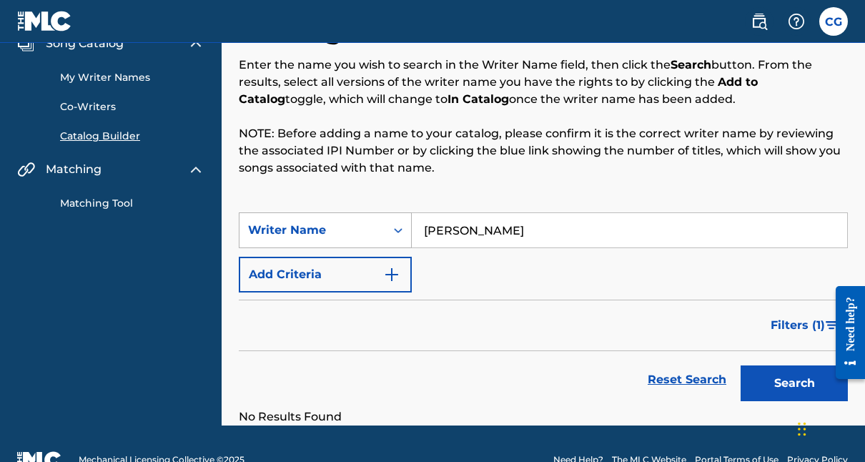
click at [394, 226] on icon "Search Form" at bounding box center [398, 230] width 14 height 14
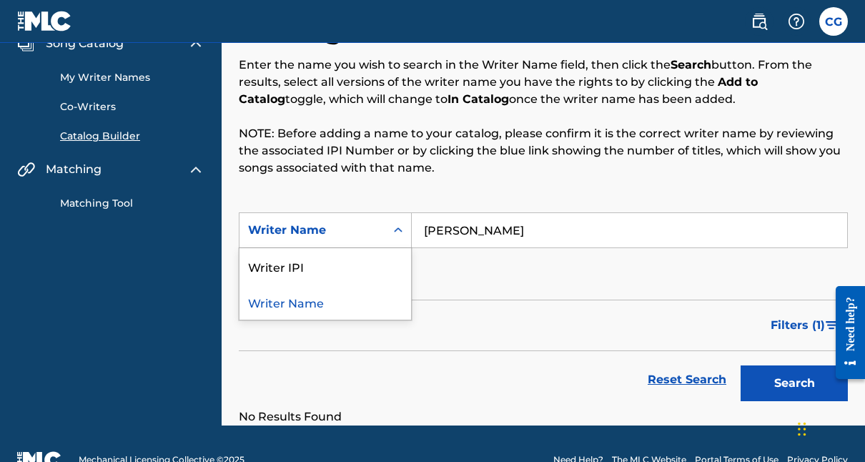
click at [495, 290] on div "SearchWithCriteriaa2434f76-f7a9-457b-8c3f-eb59e9b6b4cc Writer Name selected, 2 …" at bounding box center [543, 252] width 609 height 80
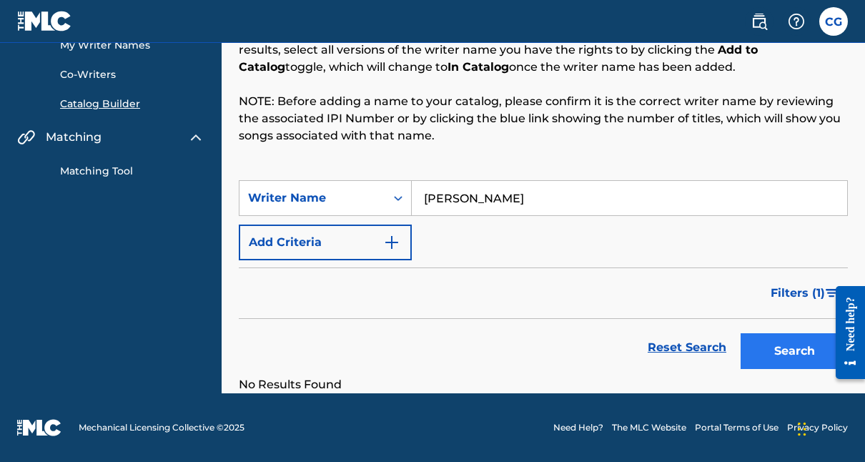
scroll to position [97, 0]
click at [770, 341] on button "Search" at bounding box center [794, 351] width 107 height 36
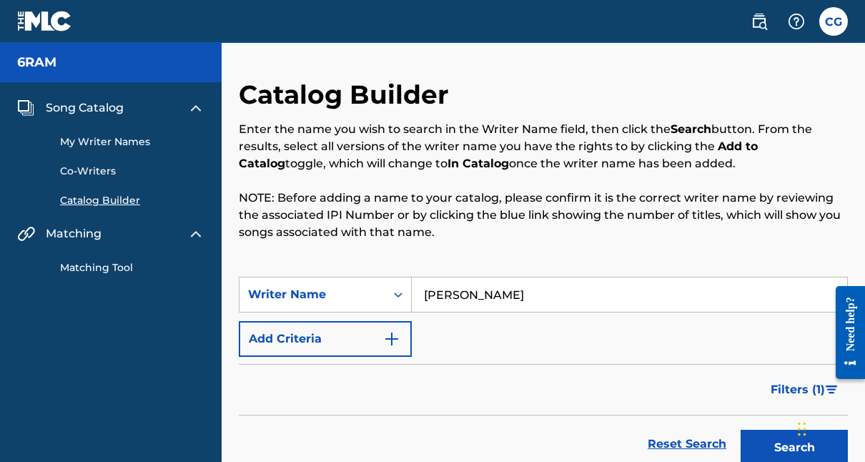
scroll to position [0, 0]
